Goal: Find specific page/section: Find specific page/section

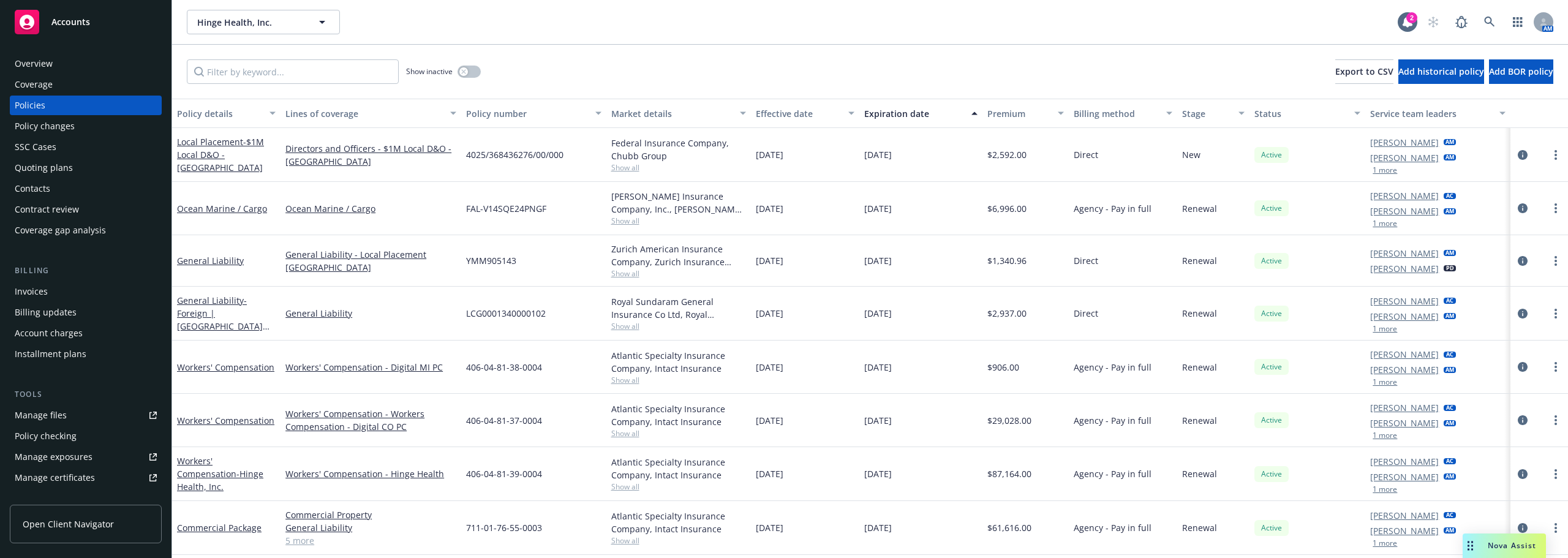
click at [1498, 549] on span "Nova Assist" at bounding box center [1512, 546] width 48 height 11
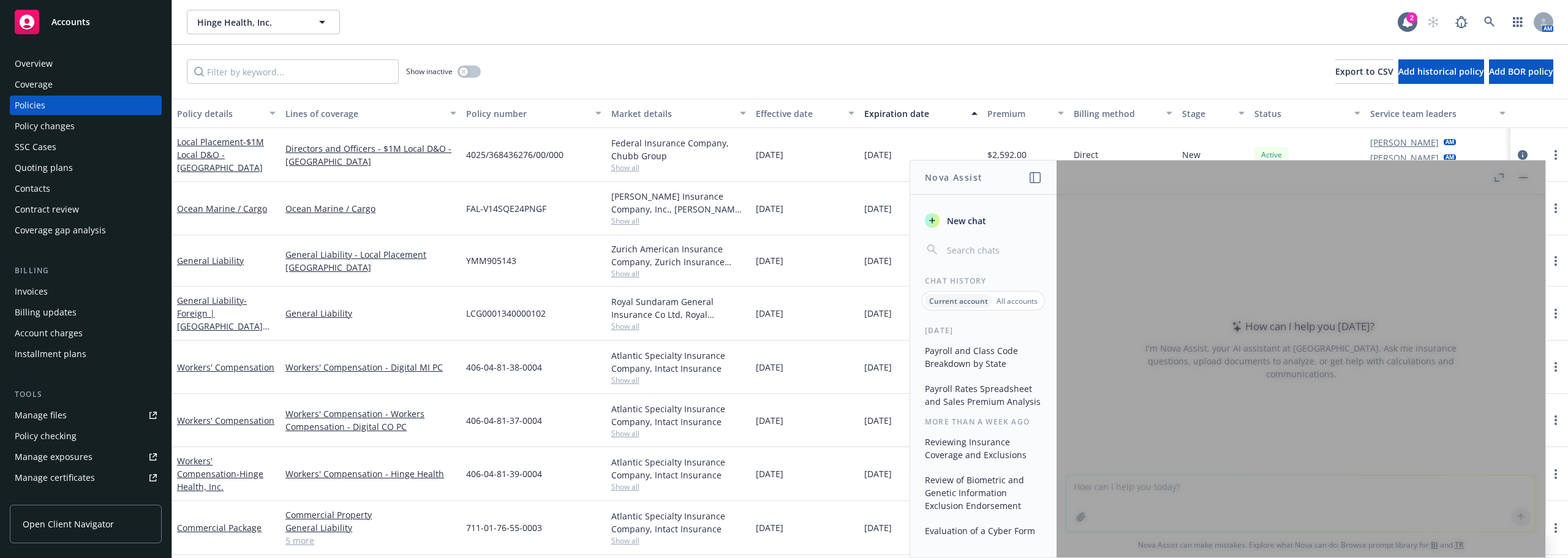
click at [1357, 366] on div at bounding box center [1301, 359] width 489 height 397
click at [1524, 178] on div at bounding box center [1301, 359] width 489 height 397
click at [973, 220] on span "New chat" at bounding box center [965, 220] width 42 height 12
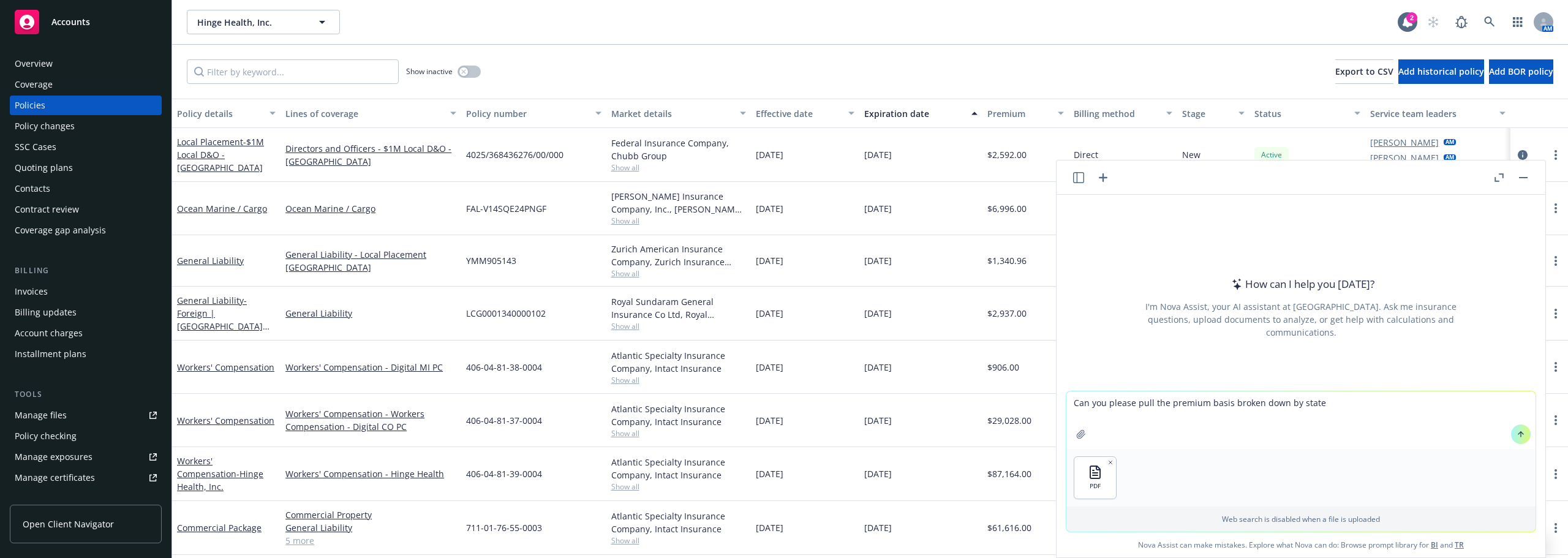
type textarea "Can you please pull the premium basis broken down by state?"
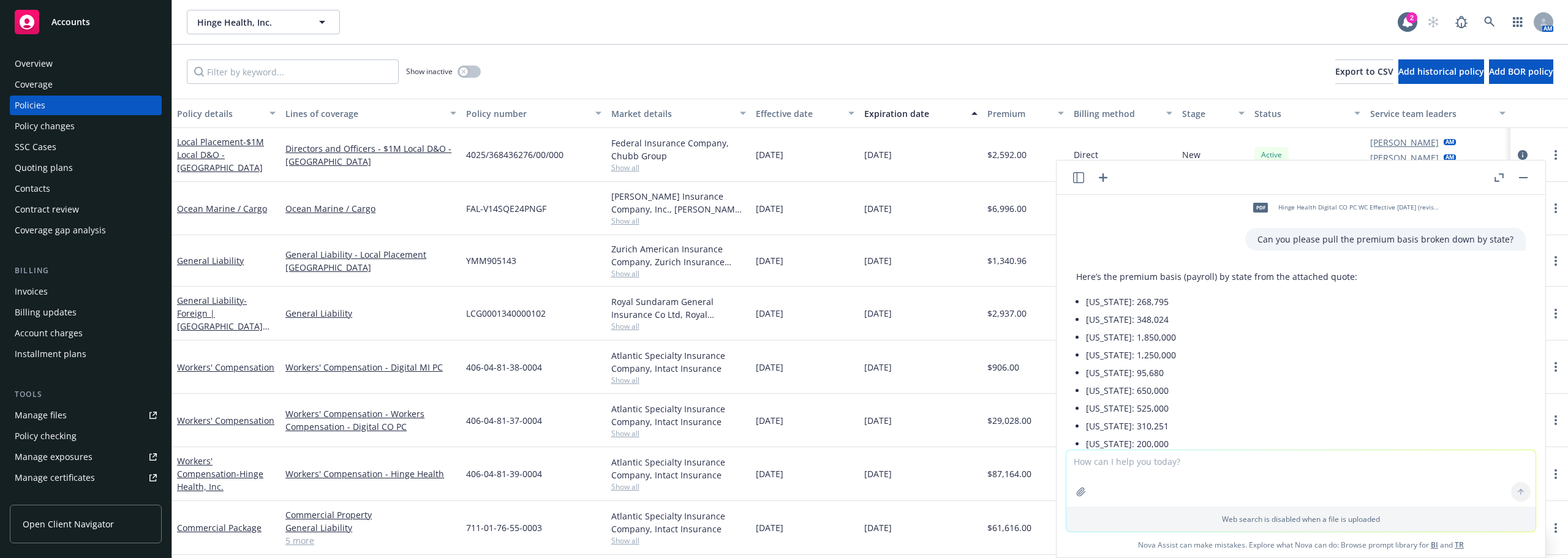
scroll to position [12, 0]
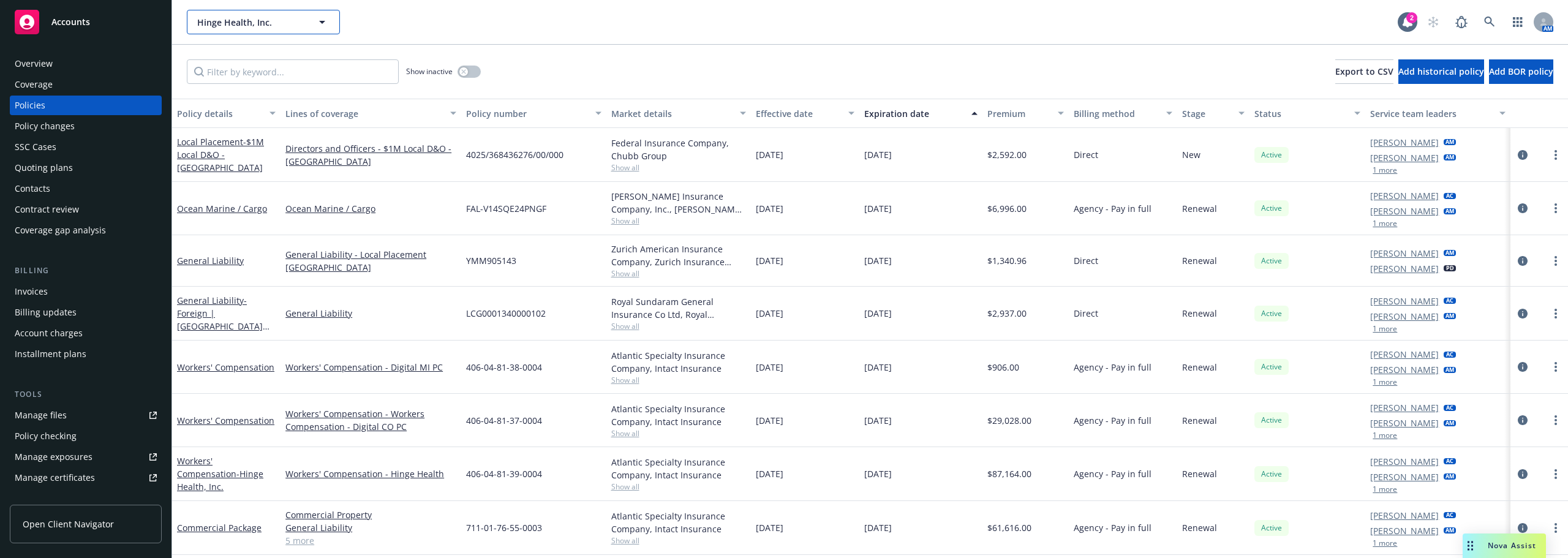
click at [250, 16] on span "Hinge Health, Inc." at bounding box center [250, 22] width 106 height 12
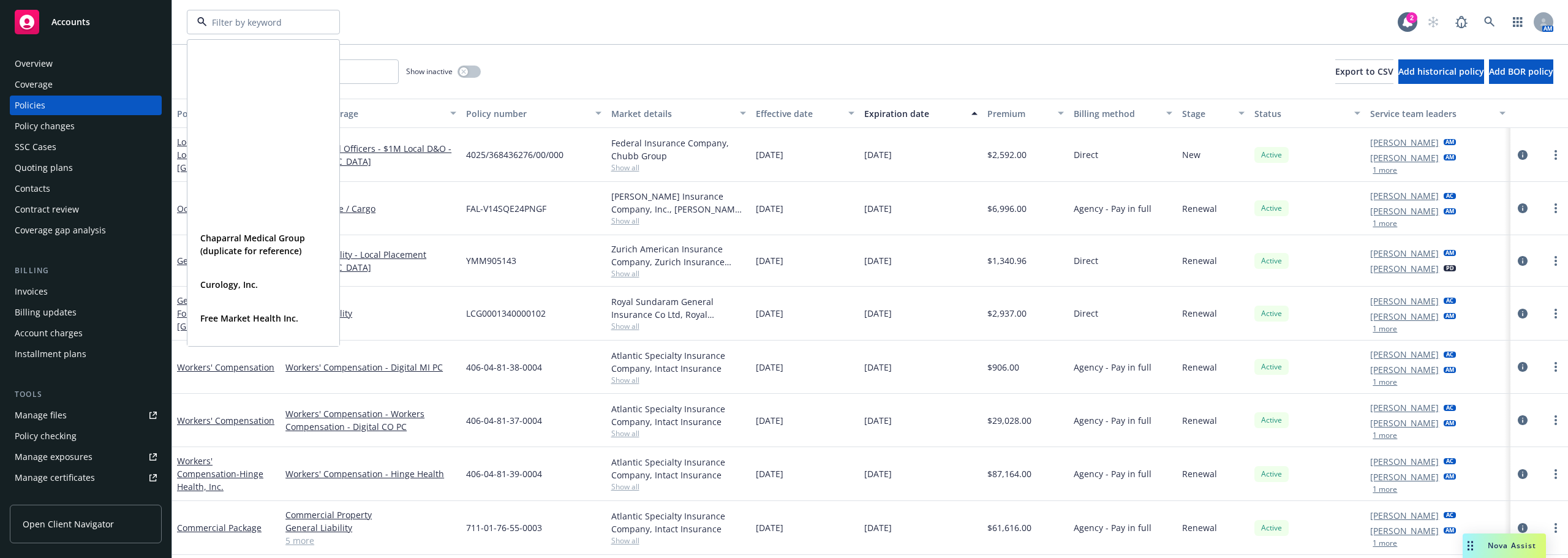
scroll to position [245, 0]
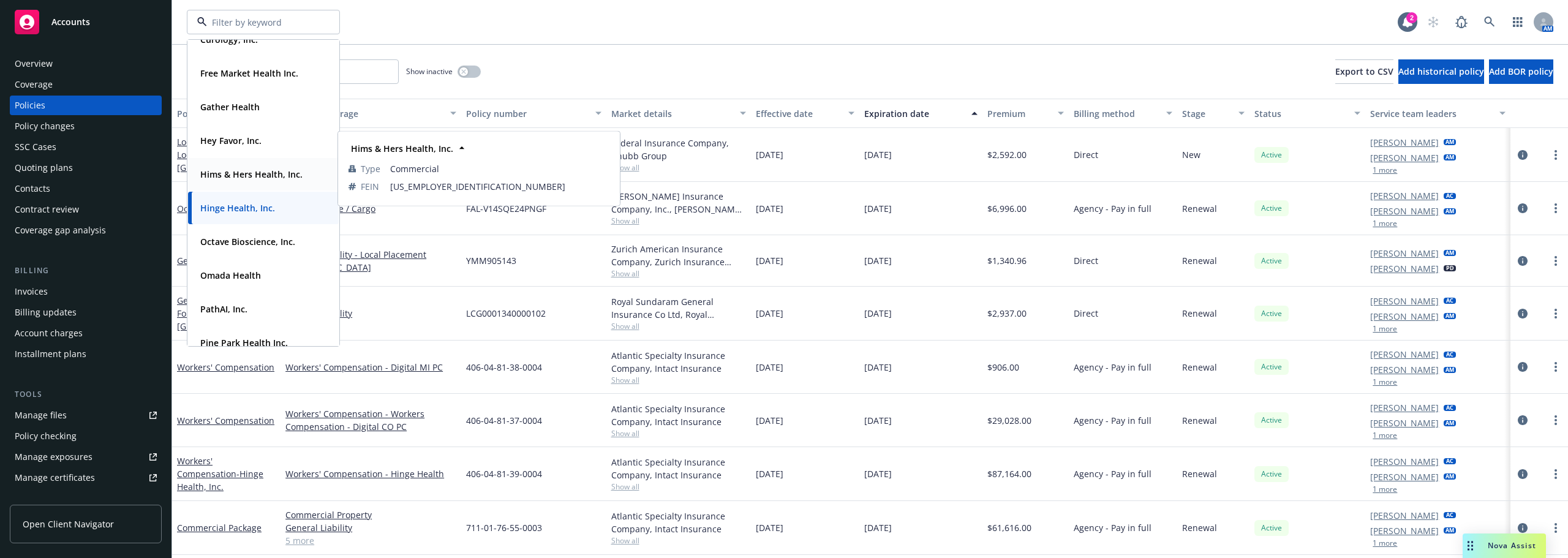
click at [264, 171] on strong "Hims & Hers Health, Inc." at bounding box center [251, 174] width 102 height 12
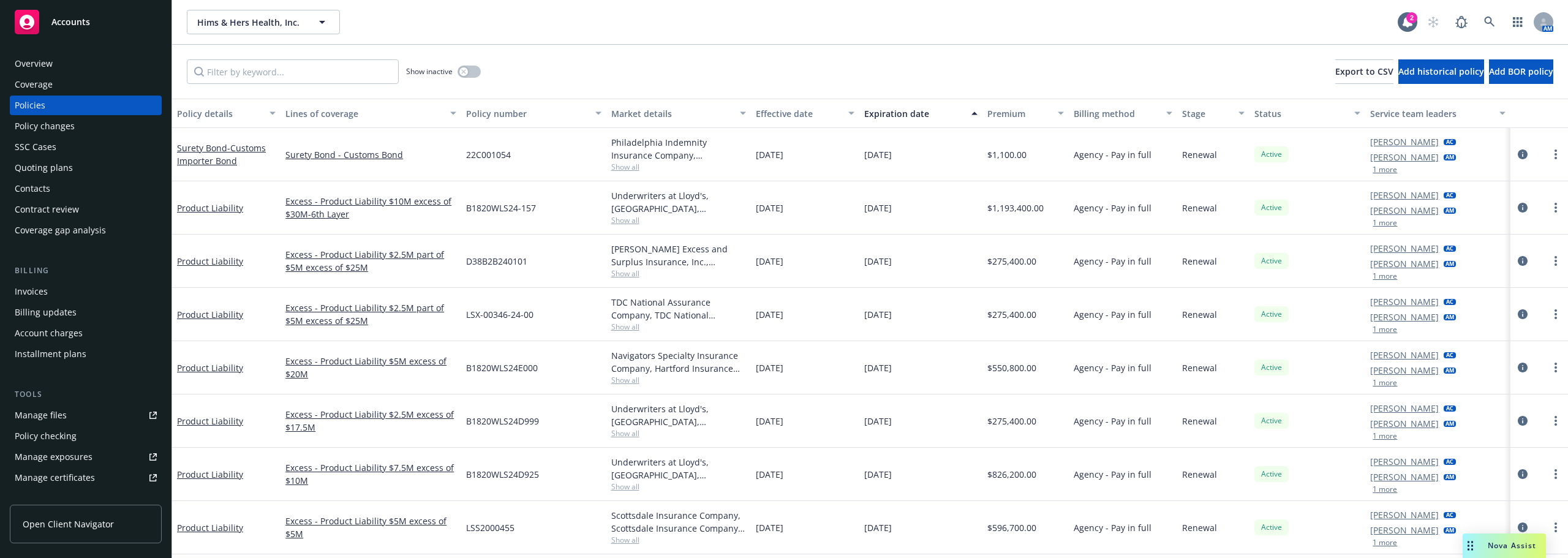
click at [386, 225] on div "Excess - Product Liability $10M excess of $30M-6th Layer" at bounding box center [370, 208] width 180 height 53
